Goal: Task Accomplishment & Management: Use online tool/utility

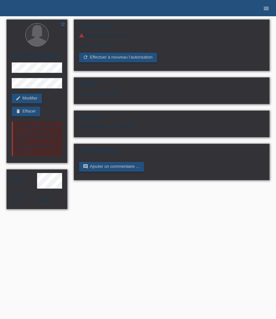
click at [269, 7] on icon "menu" at bounding box center [266, 8] width 7 height 7
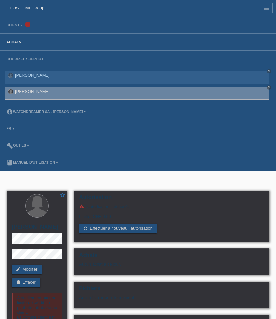
click at [19, 42] on link "Achats" at bounding box center [13, 42] width 21 height 4
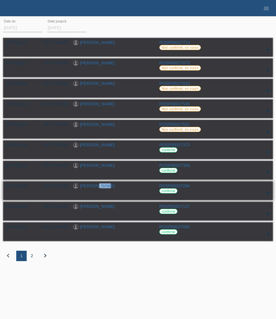
drag, startPoint x: 109, startPoint y: 188, endPoint x: 95, endPoint y: 189, distance: 14.0
click at [95, 189] on div "[PERSON_NAME]" at bounding box center [113, 187] width 81 height 6
copy link "Nath"
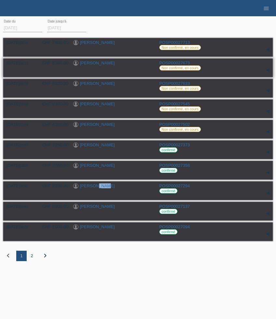
drag, startPoint x: 120, startPoint y: 61, endPoint x: 95, endPoint y: 63, distance: 25.1
click at [95, 63] on div "Tiziano Bertolotti" at bounding box center [113, 64] width 81 height 6
copy link "Bertolotti"
click at [93, 63] on link "Tiziano Bertolotti" at bounding box center [97, 63] width 35 height 5
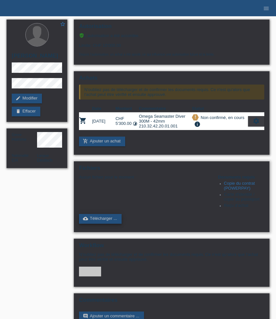
click at [101, 224] on link "cloud_upload Télécharger ..." at bounding box center [100, 219] width 43 height 10
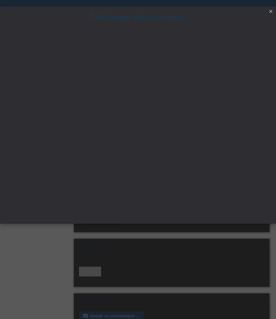
click at [272, 10] on icon "close" at bounding box center [271, 11] width 5 height 5
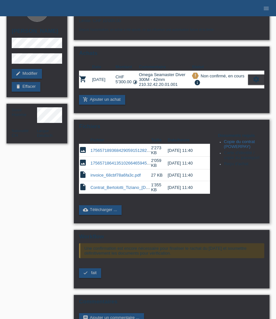
scroll to position [52, 0]
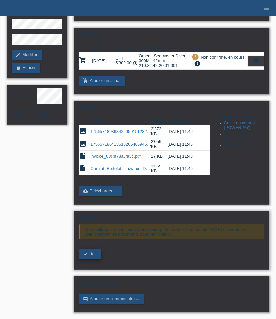
click at [91, 255] on span "fait" at bounding box center [94, 254] width 6 height 5
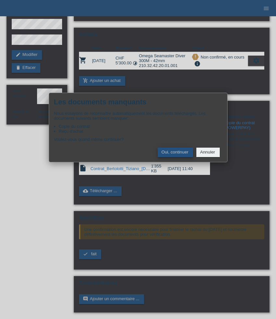
click at [176, 155] on button "Oui, continuer" at bounding box center [175, 152] width 35 height 9
